Goal: Information Seeking & Learning: Learn about a topic

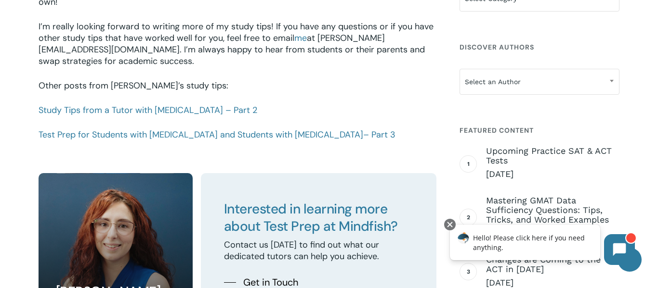
scroll to position [1439, 0]
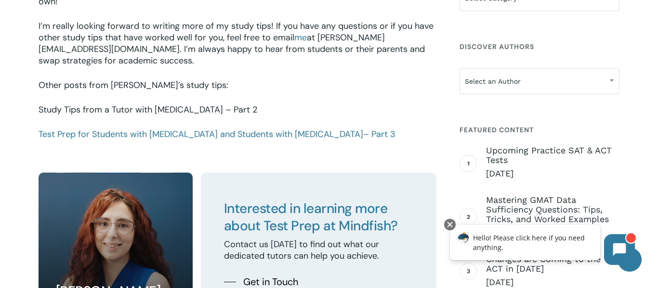
click at [147, 104] on link "Study Tips from a Tutor with [MEDICAL_DATA] – Part 2" at bounding box center [148, 110] width 219 height 12
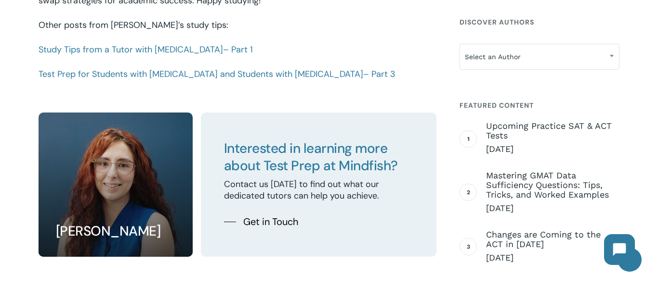
scroll to position [1181, 0]
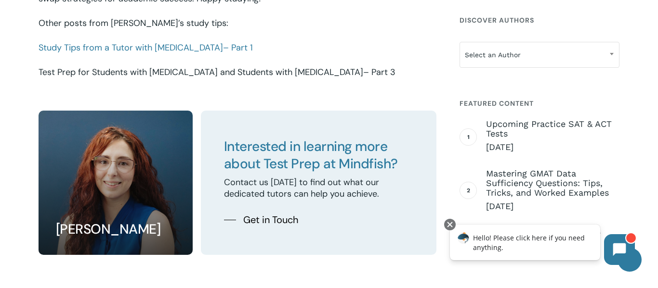
click at [207, 71] on link "Test Prep for Students with [MEDICAL_DATA] and Students with [MEDICAL_DATA] – P…" at bounding box center [217, 72] width 357 height 12
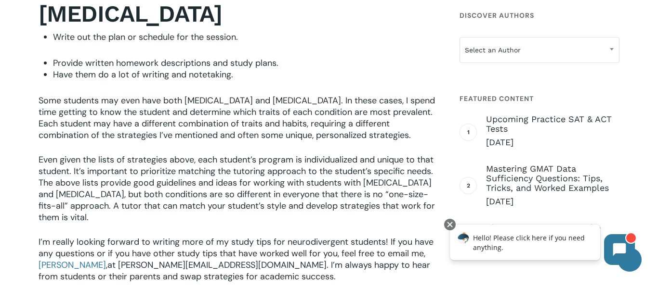
scroll to position [1806, 0]
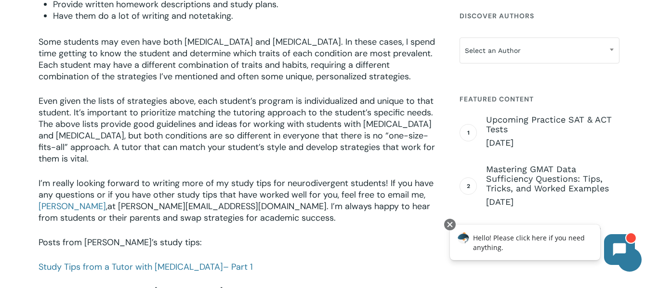
click at [177, 286] on link "Study Tips from a Tutor with [MEDICAL_DATA] – Part 2" at bounding box center [148, 292] width 219 height 12
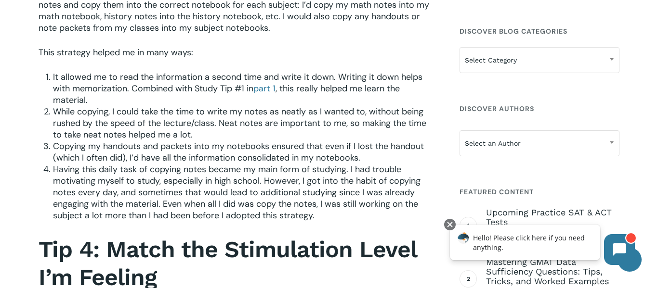
scroll to position [572, 0]
